Goal: Task Accomplishment & Management: Manage account settings

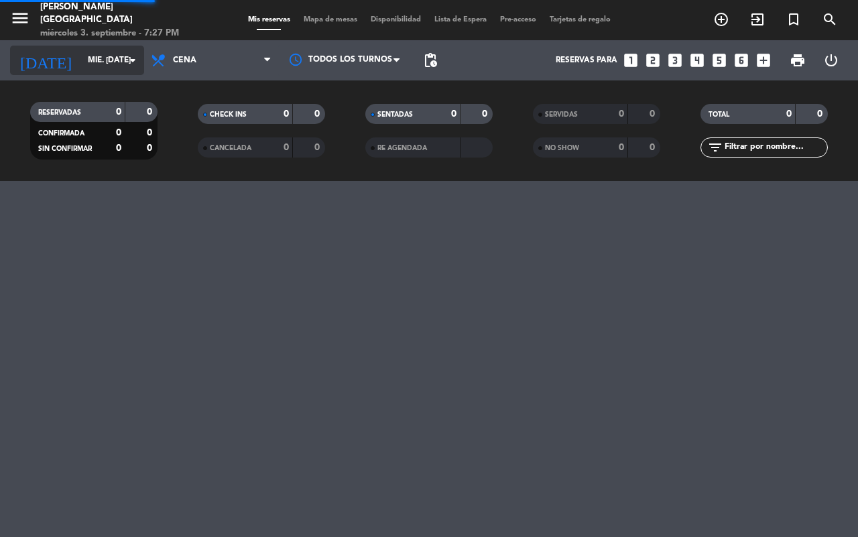
click at [131, 52] on icon "arrow_drop_down" at bounding box center [133, 60] width 16 height 16
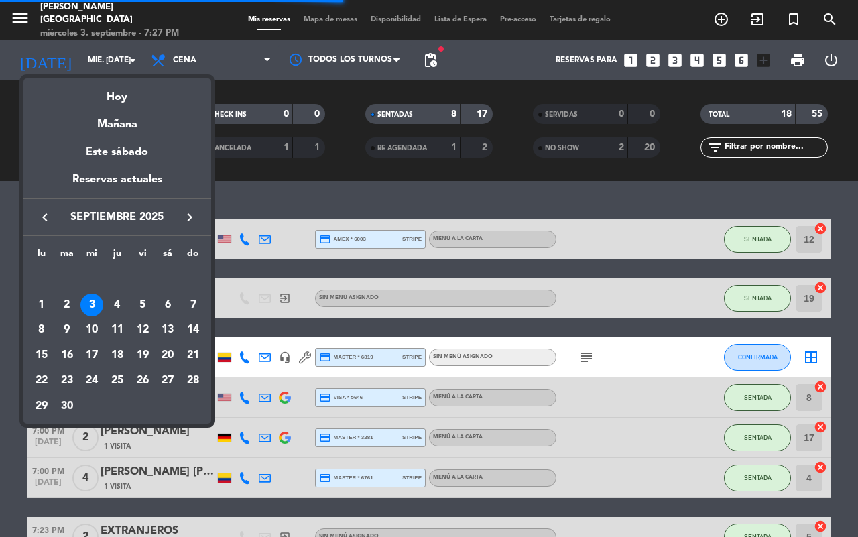
click at [163, 300] on div "6" at bounding box center [167, 305] width 23 height 23
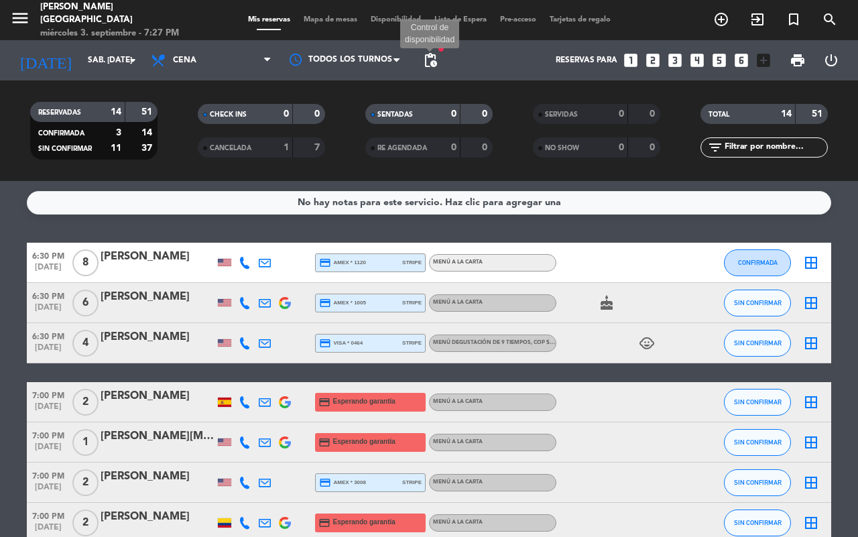
click at [430, 67] on span "pending_actions" at bounding box center [430, 60] width 16 height 16
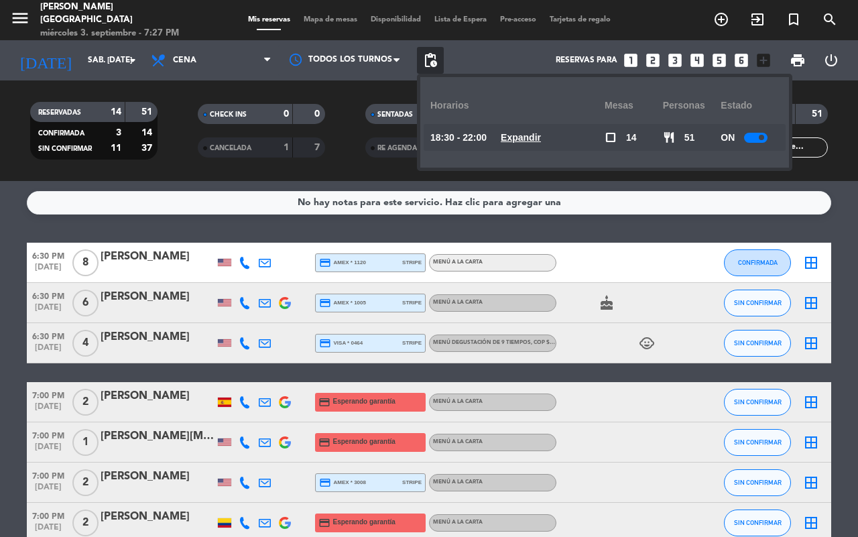
click at [541, 132] on u "Expandir" at bounding box center [521, 137] width 40 height 11
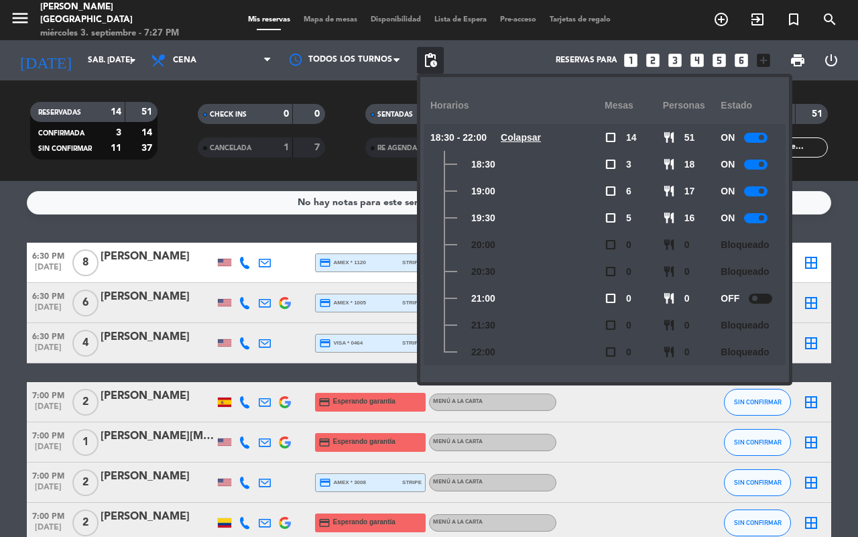
click at [757, 296] on span at bounding box center [754, 298] width 5 height 5
click at [426, 48] on span "pending_actions" at bounding box center [430, 60] width 27 height 27
click at [422, 57] on span "pending_actions" at bounding box center [430, 60] width 16 height 16
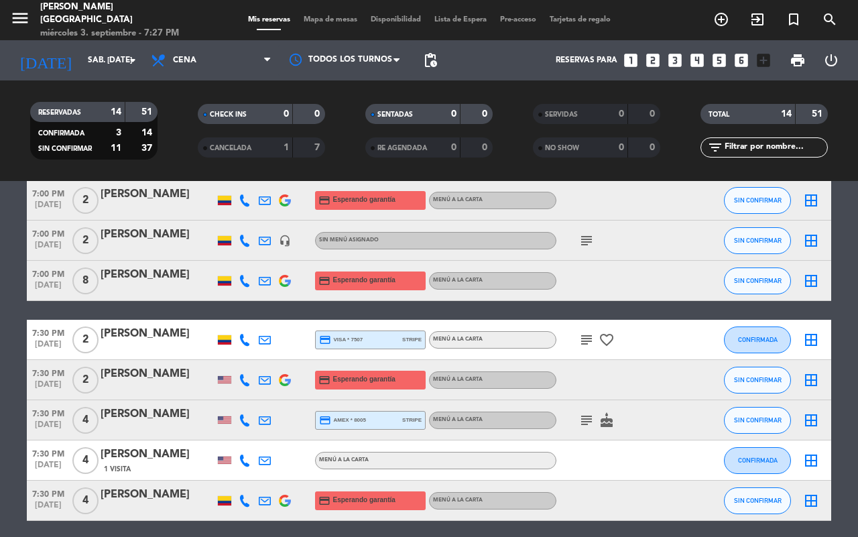
scroll to position [373, 0]
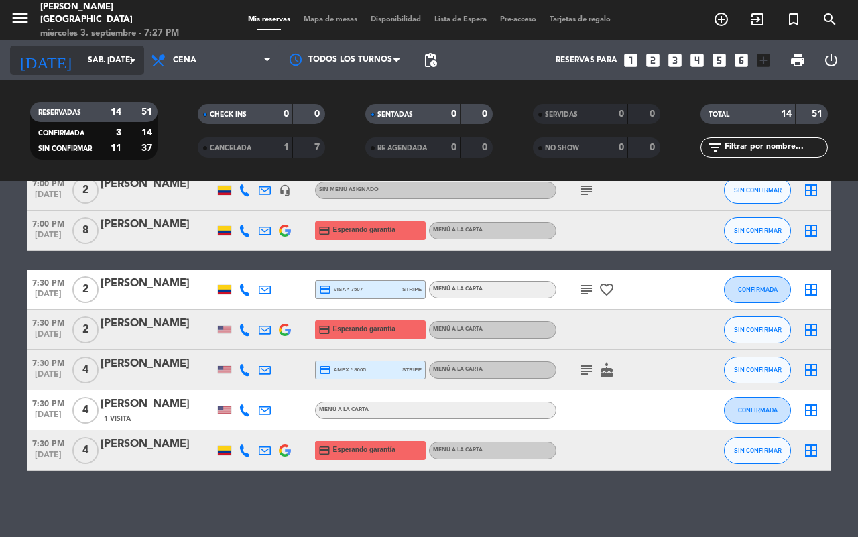
click at [105, 52] on input "sáb. [DATE]" at bounding box center [134, 60] width 107 height 23
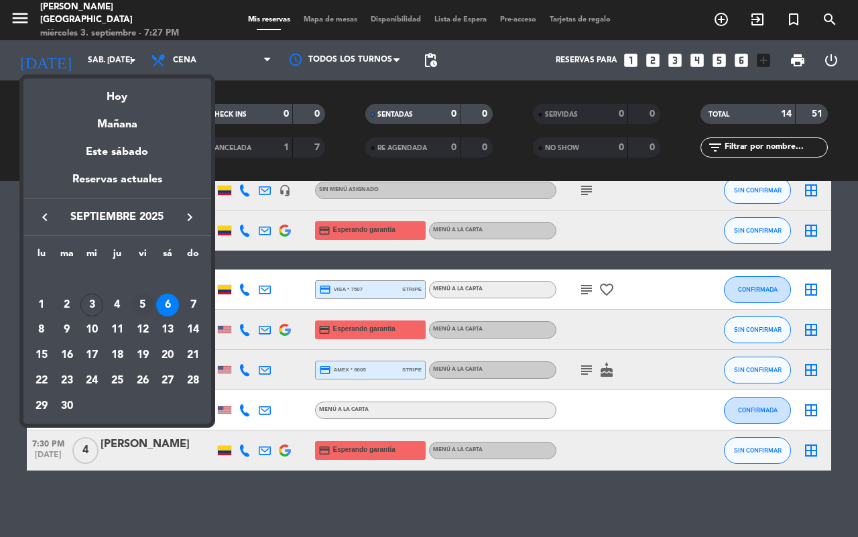
click at [141, 302] on div "5" at bounding box center [142, 305] width 23 height 23
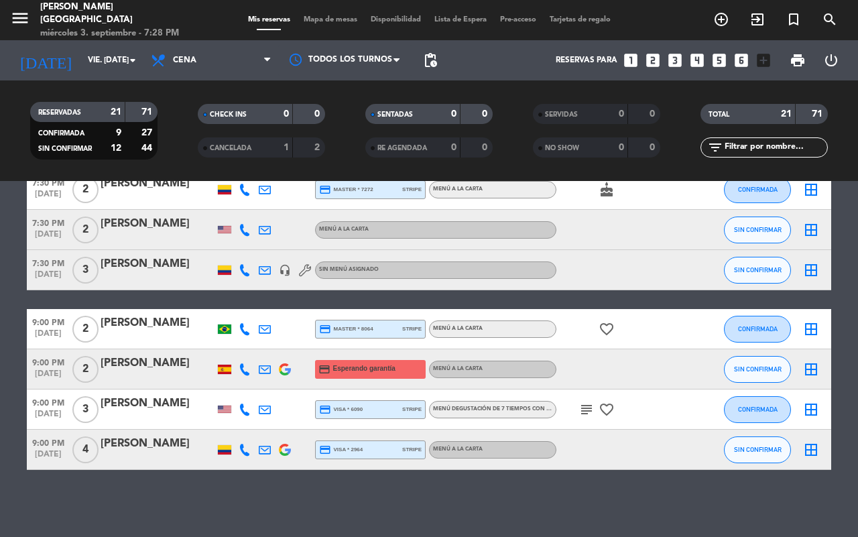
scroll to position [422, 0]
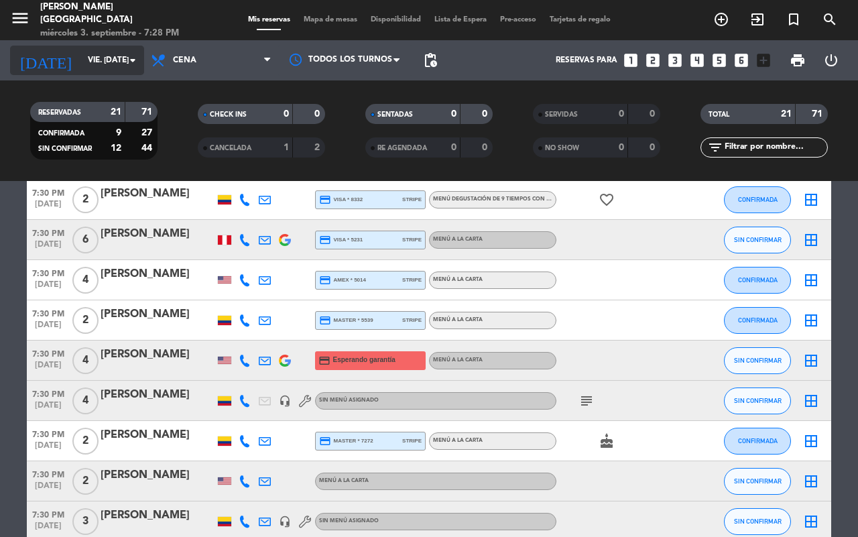
click at [132, 55] on icon "arrow_drop_down" at bounding box center [133, 60] width 16 height 16
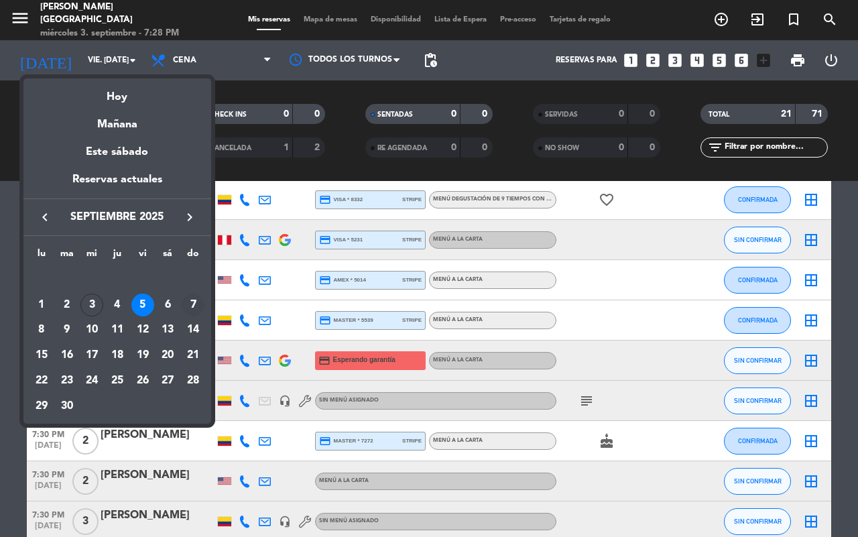
click at [194, 300] on div "7" at bounding box center [193, 305] width 23 height 23
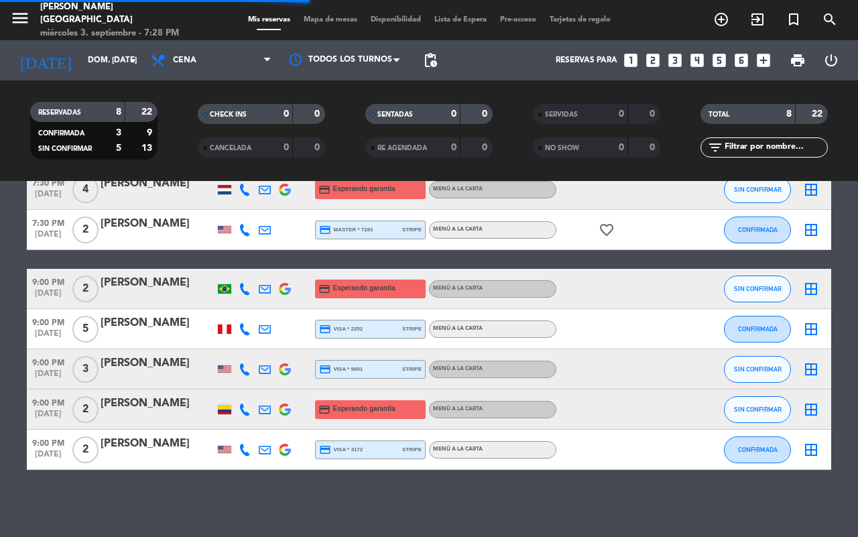
scroll to position [131, 0]
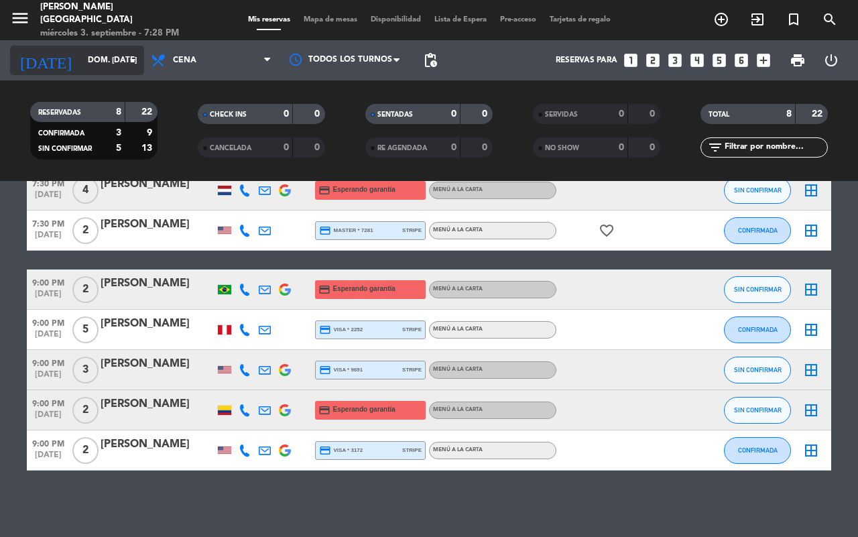
click at [133, 58] on icon "arrow_drop_down" at bounding box center [133, 60] width 16 height 16
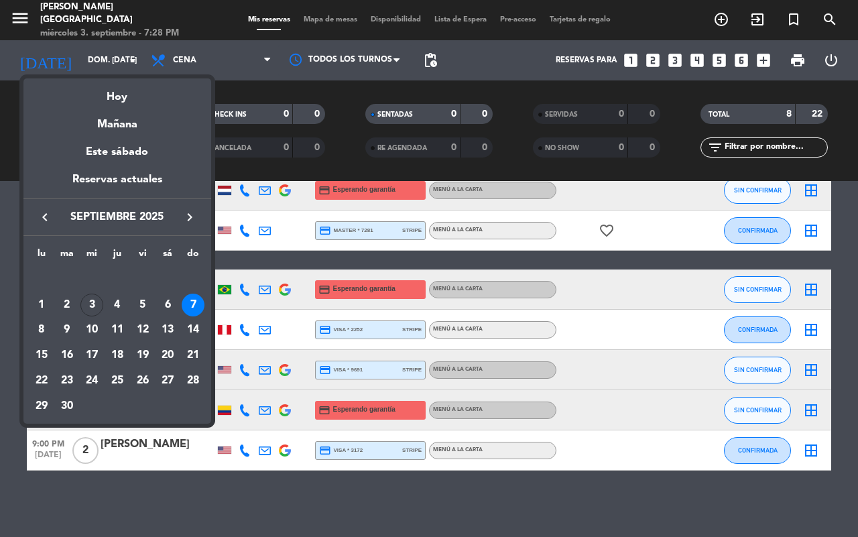
click at [169, 299] on div "6" at bounding box center [167, 305] width 23 height 23
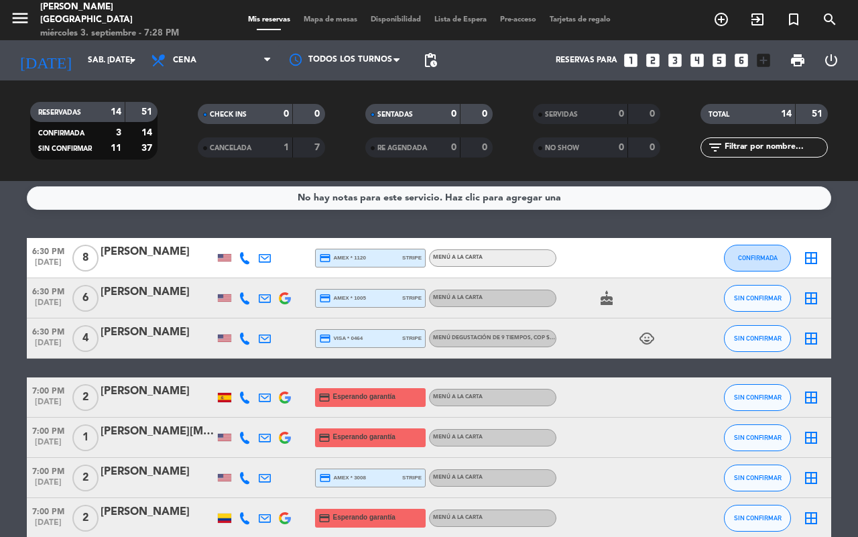
scroll to position [0, 0]
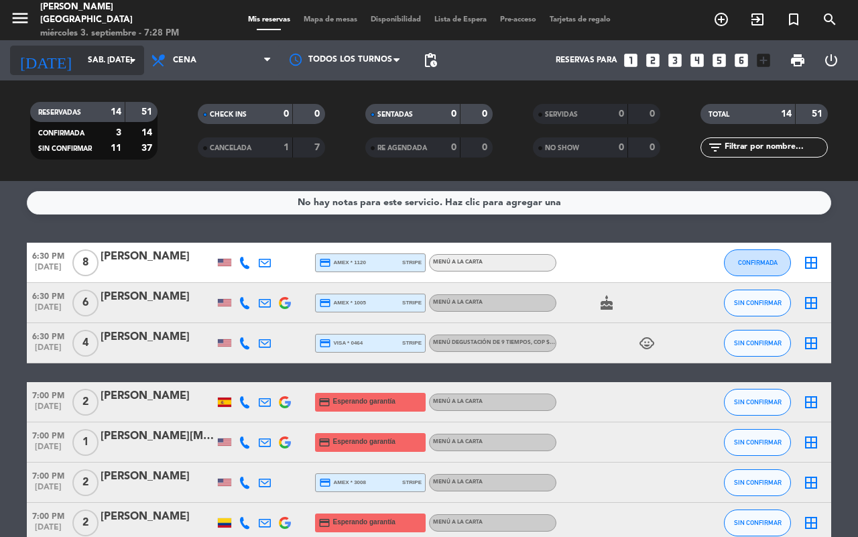
click at [113, 58] on input "sáb. [DATE]" at bounding box center [134, 60] width 107 height 23
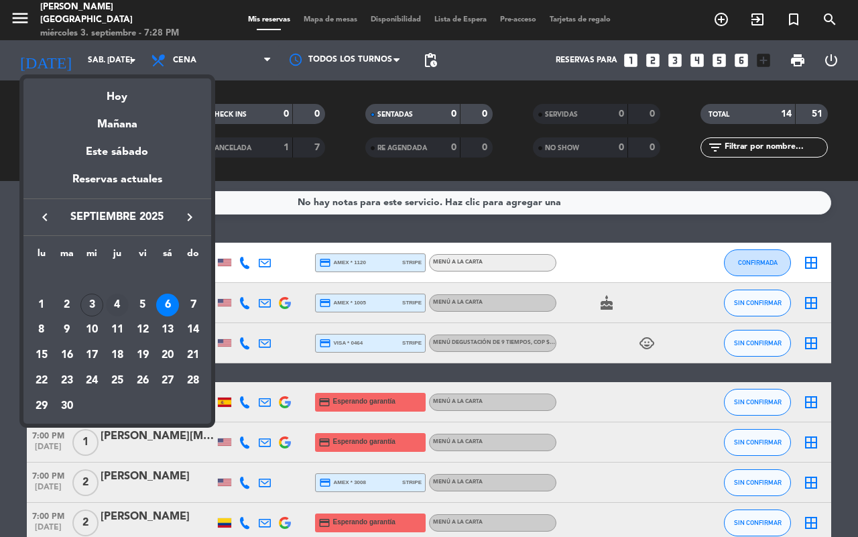
click at [121, 300] on div "4" at bounding box center [117, 305] width 23 height 23
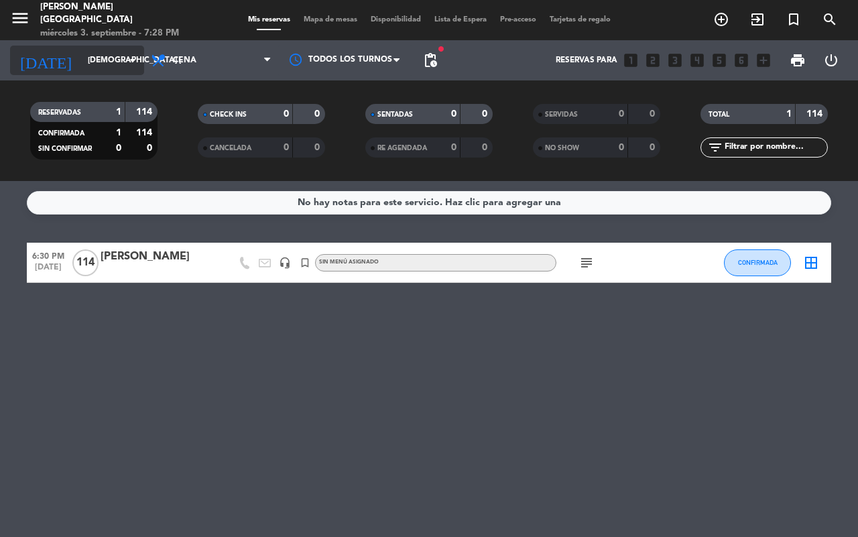
click at [126, 64] on icon "arrow_drop_down" at bounding box center [133, 60] width 16 height 16
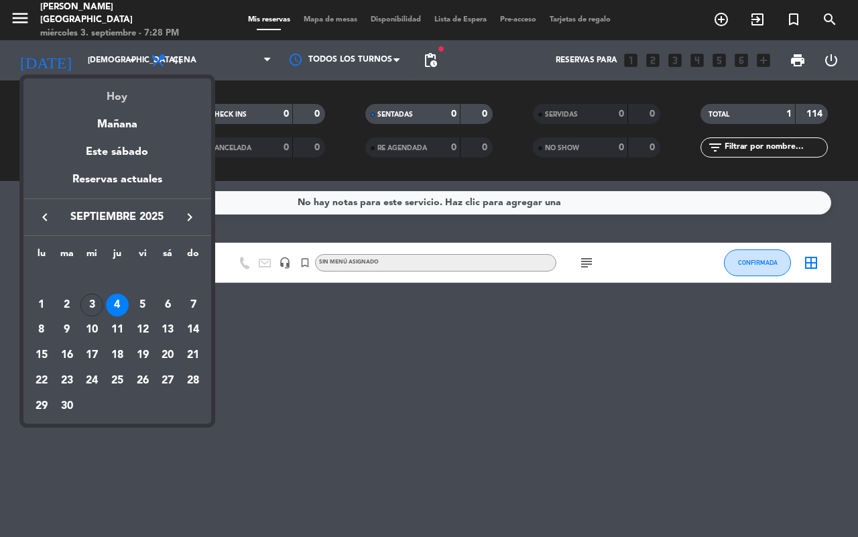
click at [114, 99] on div "Hoy" at bounding box center [117, 91] width 188 height 27
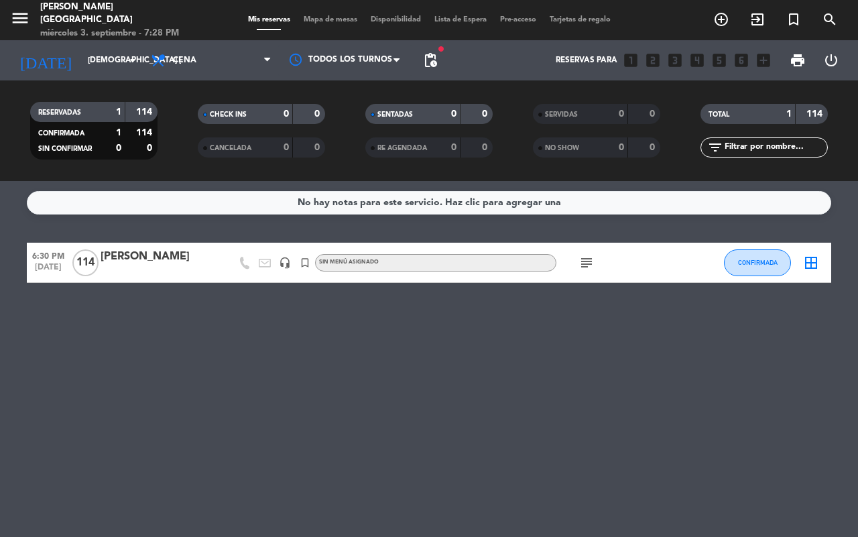
type input "mié. [DATE]"
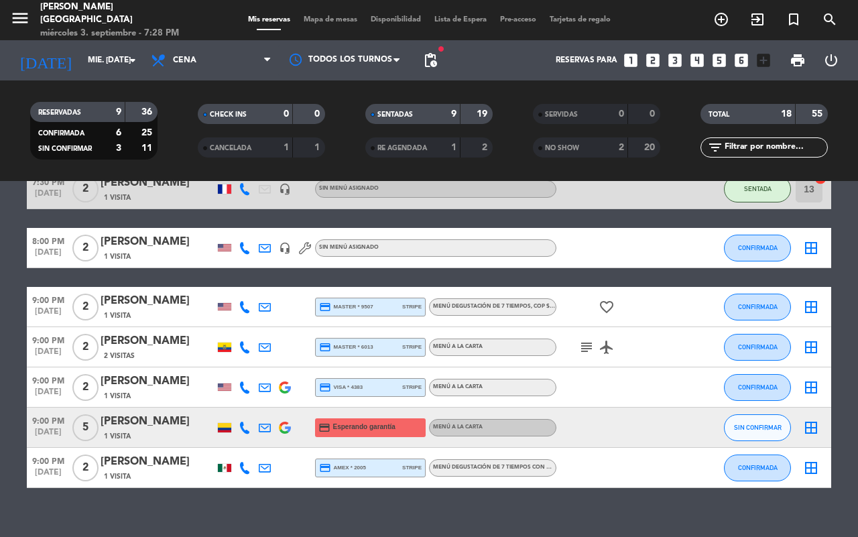
scroll to position [609, 0]
